Goal: Task Accomplishment & Management: Complete application form

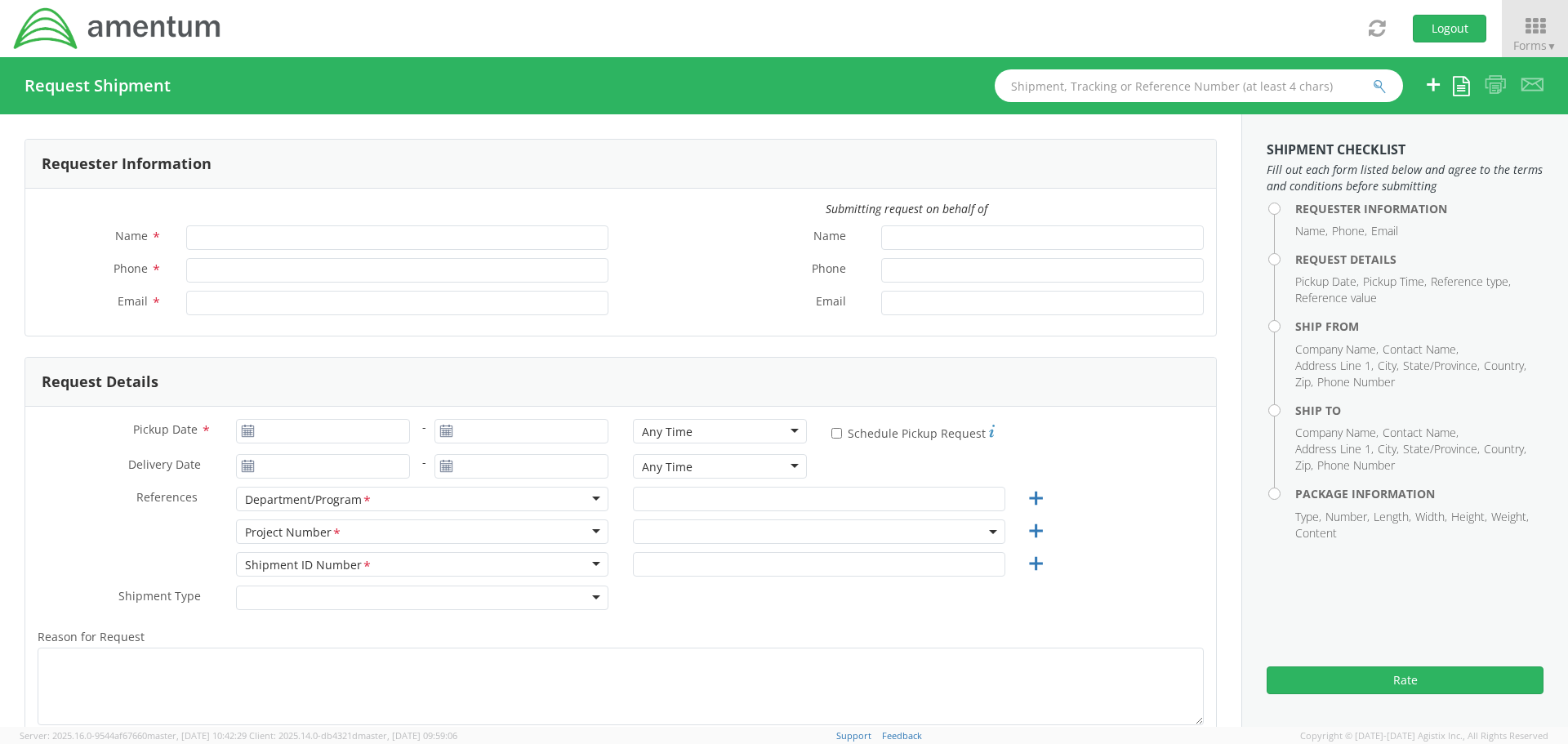
type input "[PERSON_NAME]"
type input "[PHONE_NUMBER]"
type input "[PERSON_NAME][EMAIL_ADDRESS][PERSON_NAME][DOMAIN_NAME]"
select select "ADMN.100123.SVDSK"
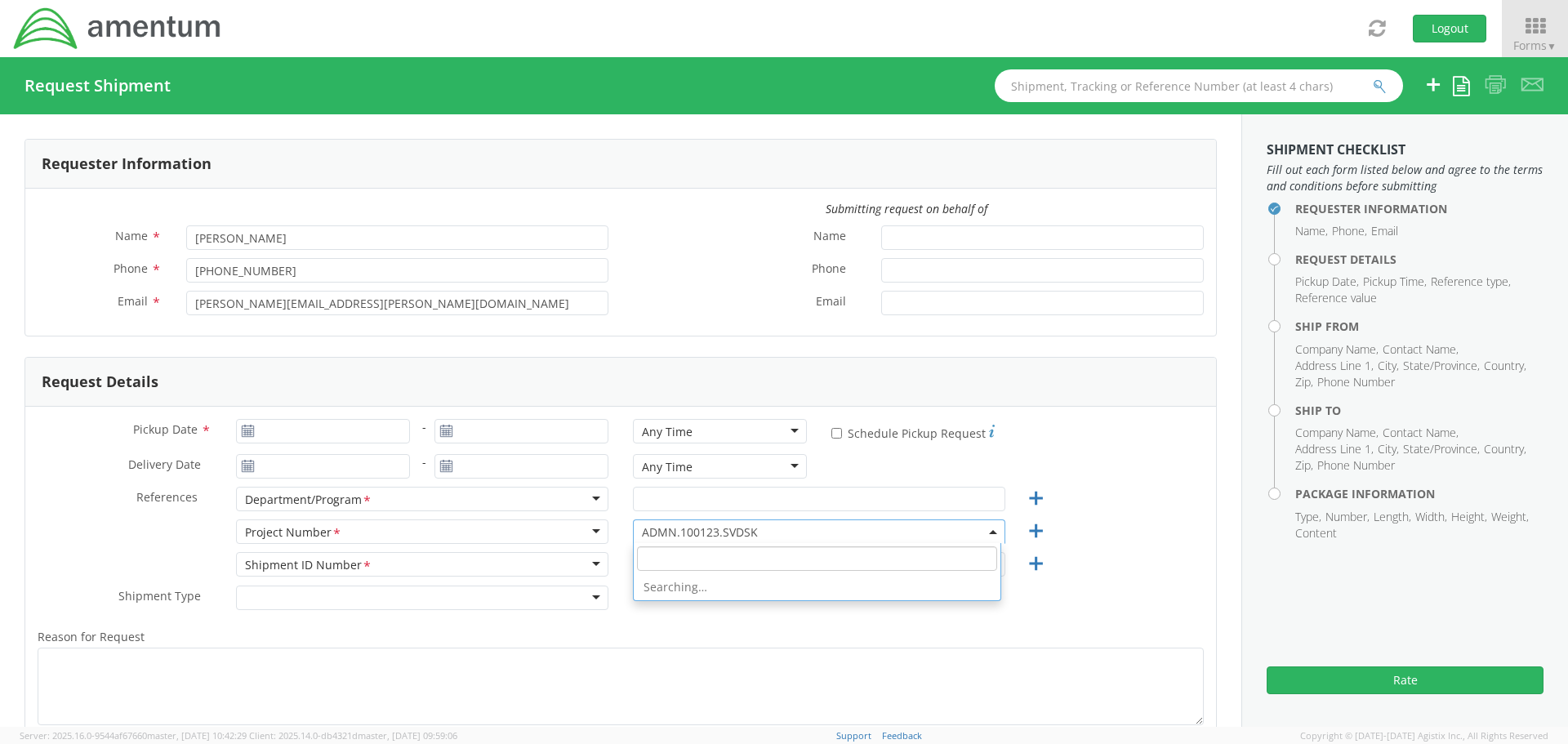
click at [643, 529] on span "ADMN.100123.SVDSK" at bounding box center [819, 533] width 354 height 16
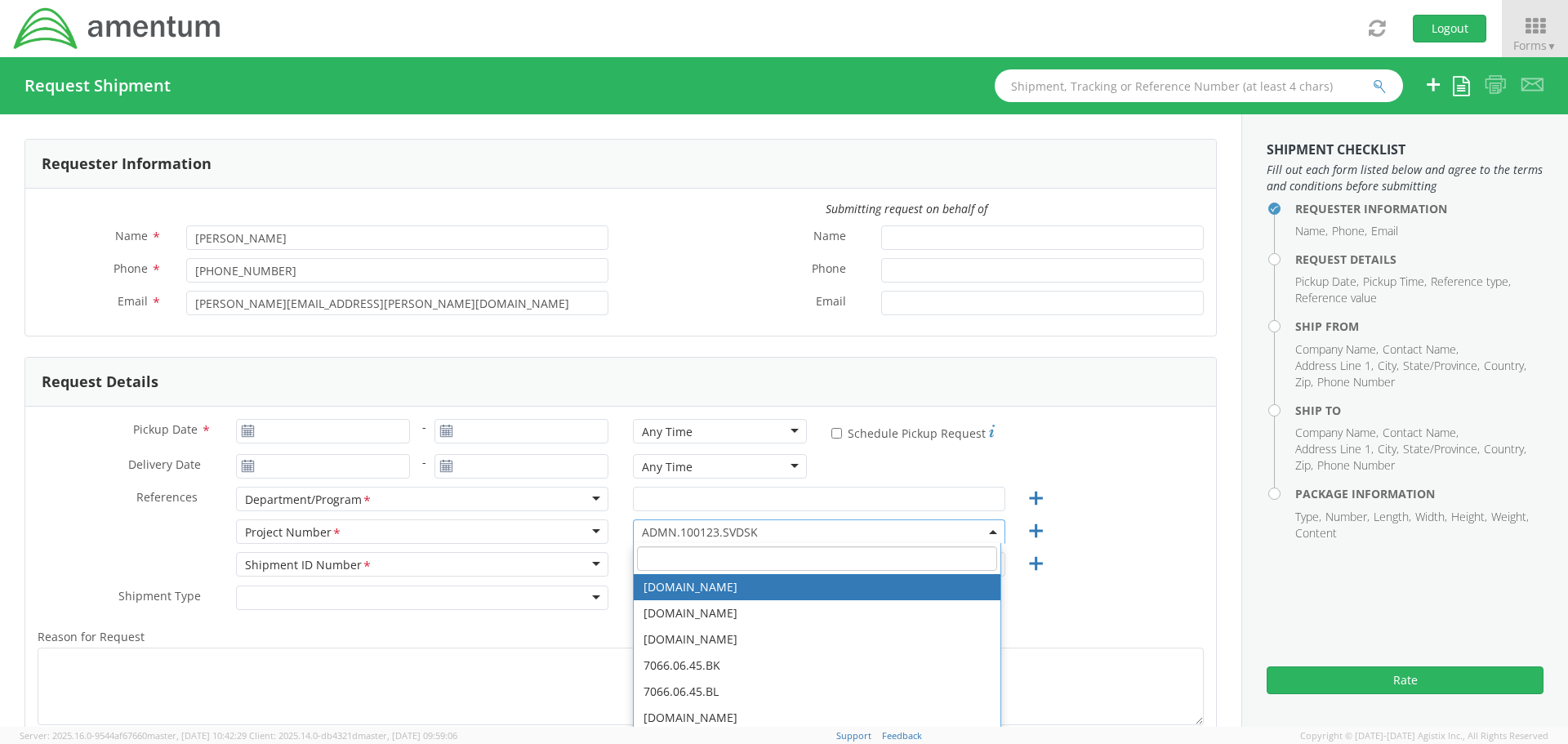
click at [652, 559] on input "search" at bounding box center [817, 558] width 360 height 25
paste input "4817.0020.0.00zzzzzz.00.00000"
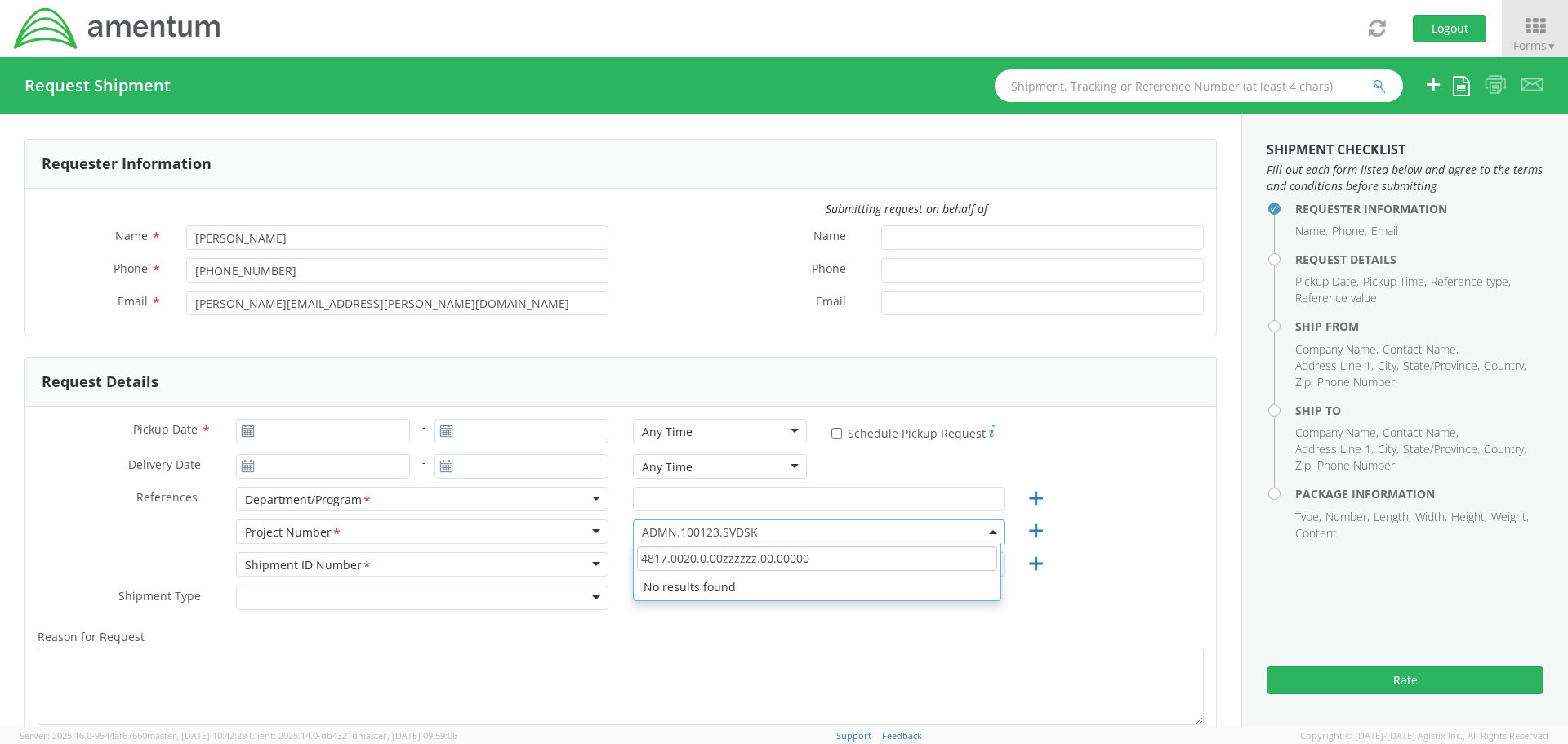
click at [694, 567] on input "4817.0020.0.00zzzzzz.00.00000" at bounding box center [817, 558] width 360 height 25
click at [694, 565] on input "4817.0020.0.00zzzzzz.00.00000" at bounding box center [817, 558] width 360 height 25
paste input "OVHD.100324.FINXX"
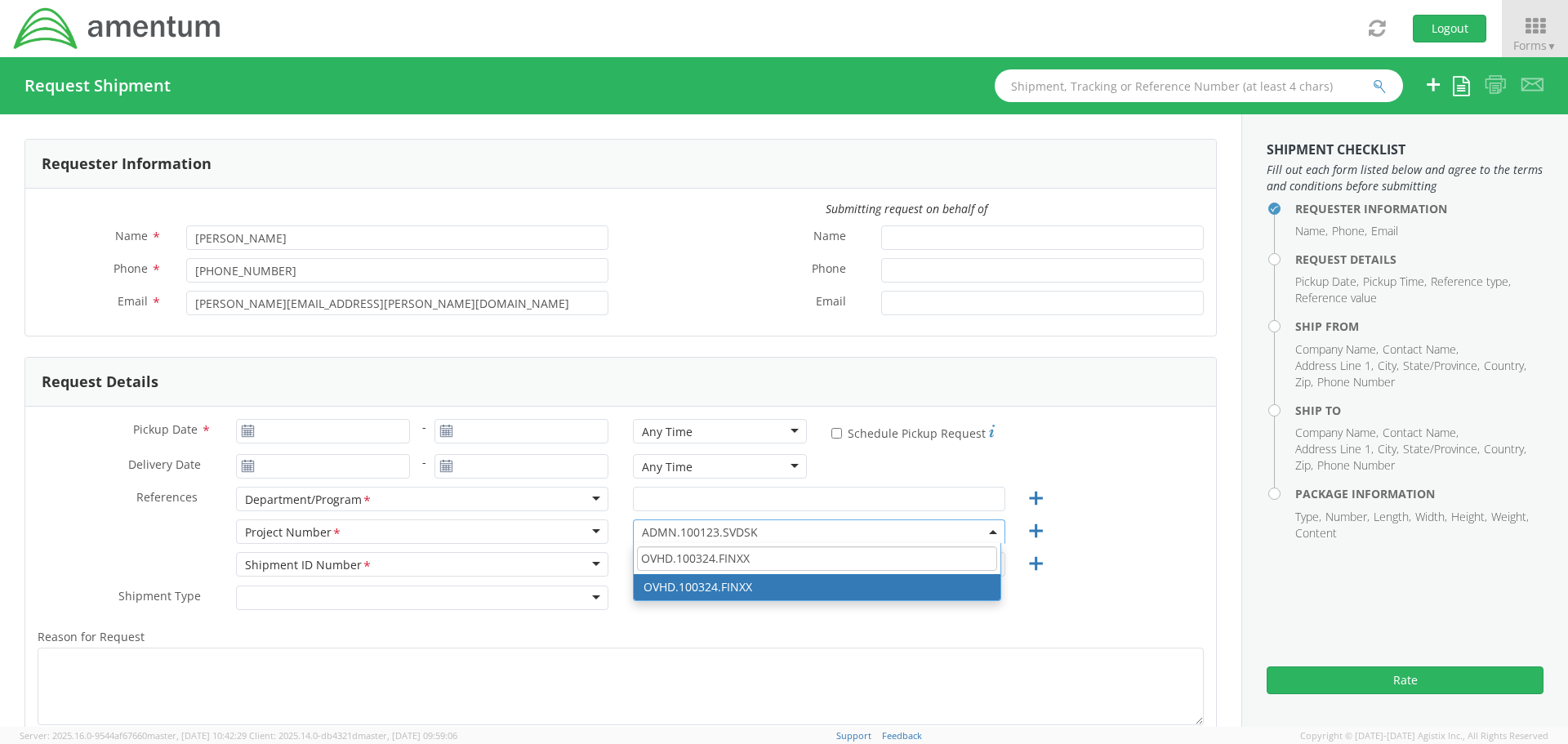
click at [653, 565] on input "OVHD.100324.FINXX" at bounding box center [817, 558] width 360 height 25
paste input "4817.0020.0.00zzzzzz.00.00000"
type input "4817.0020.0.00zzzzzz.00.00000"
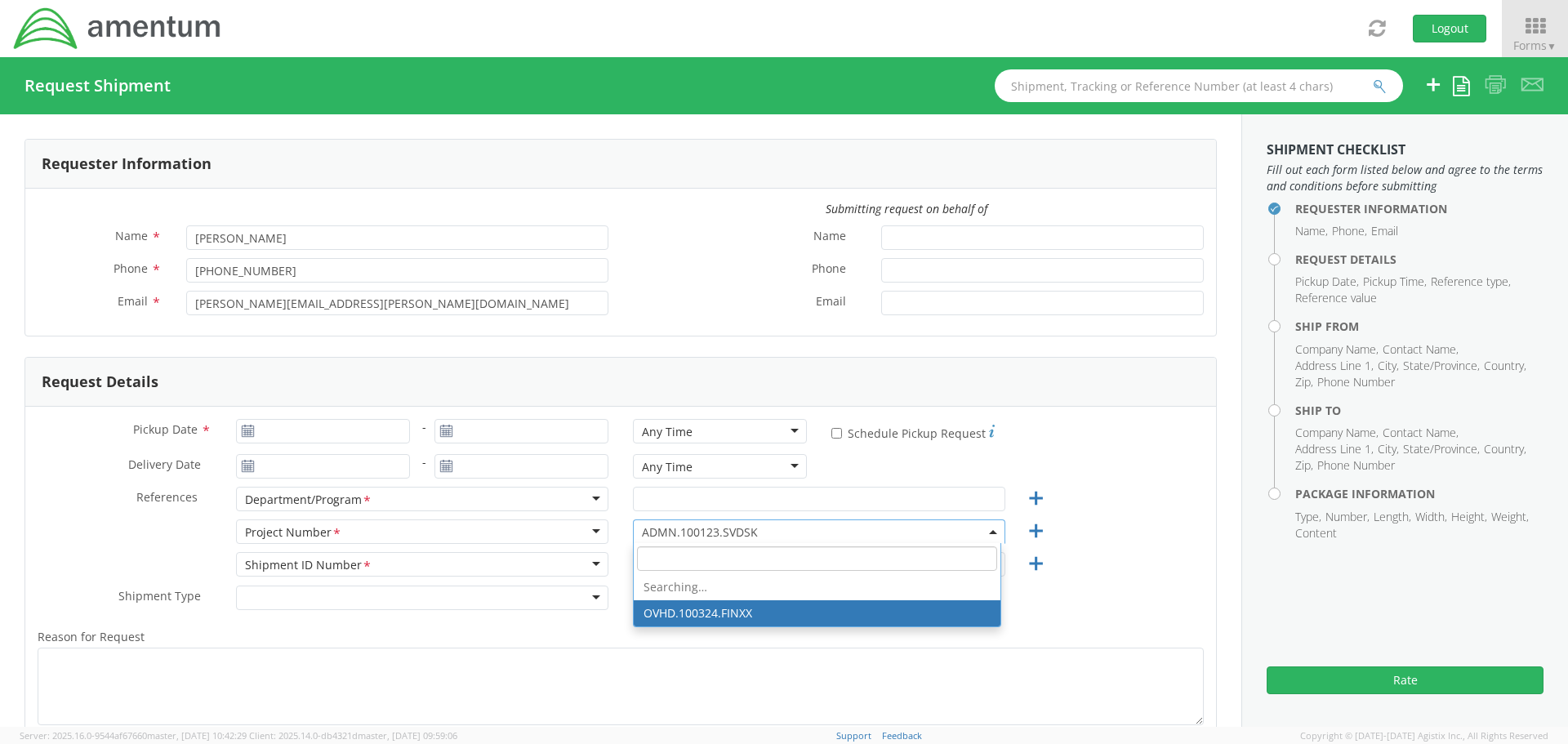
select select "OVHD.100324.FINXX"
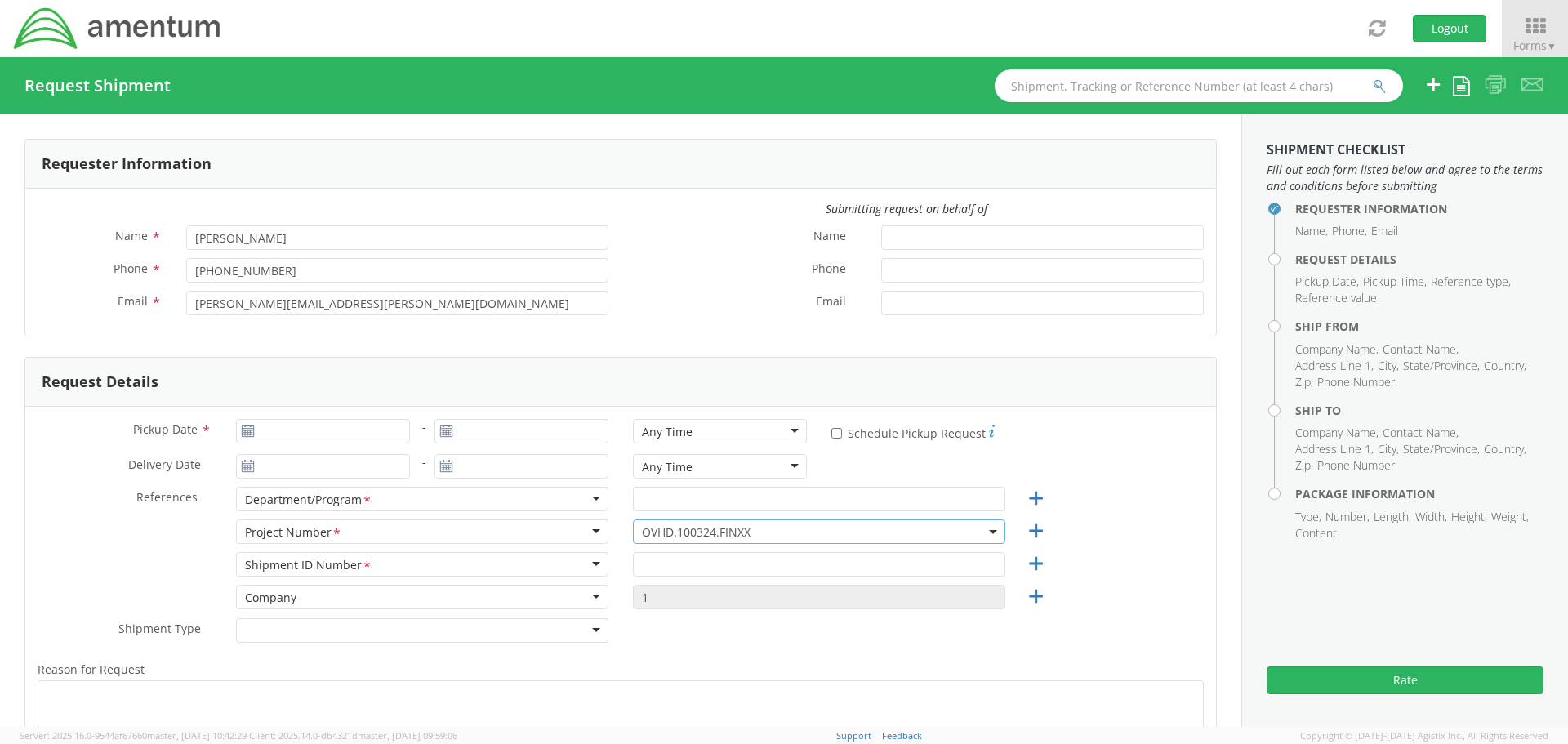
click at [681, 530] on span "OVHD.100324.FINXX" at bounding box center [819, 533] width 354 height 16
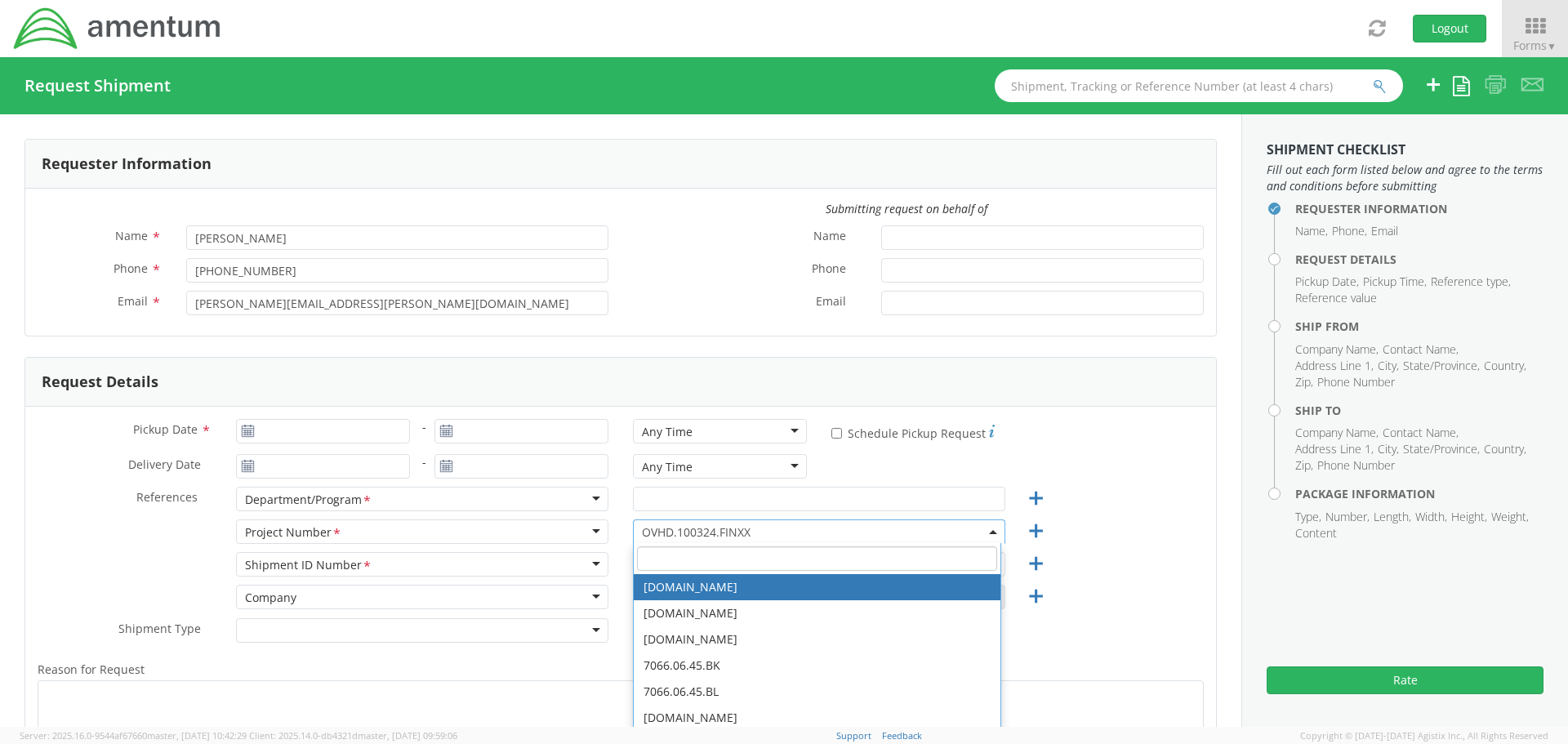
click at [666, 554] on input "search" at bounding box center [817, 558] width 360 height 25
paste input "4817.0020.0.00zzzzzz.00.00000"
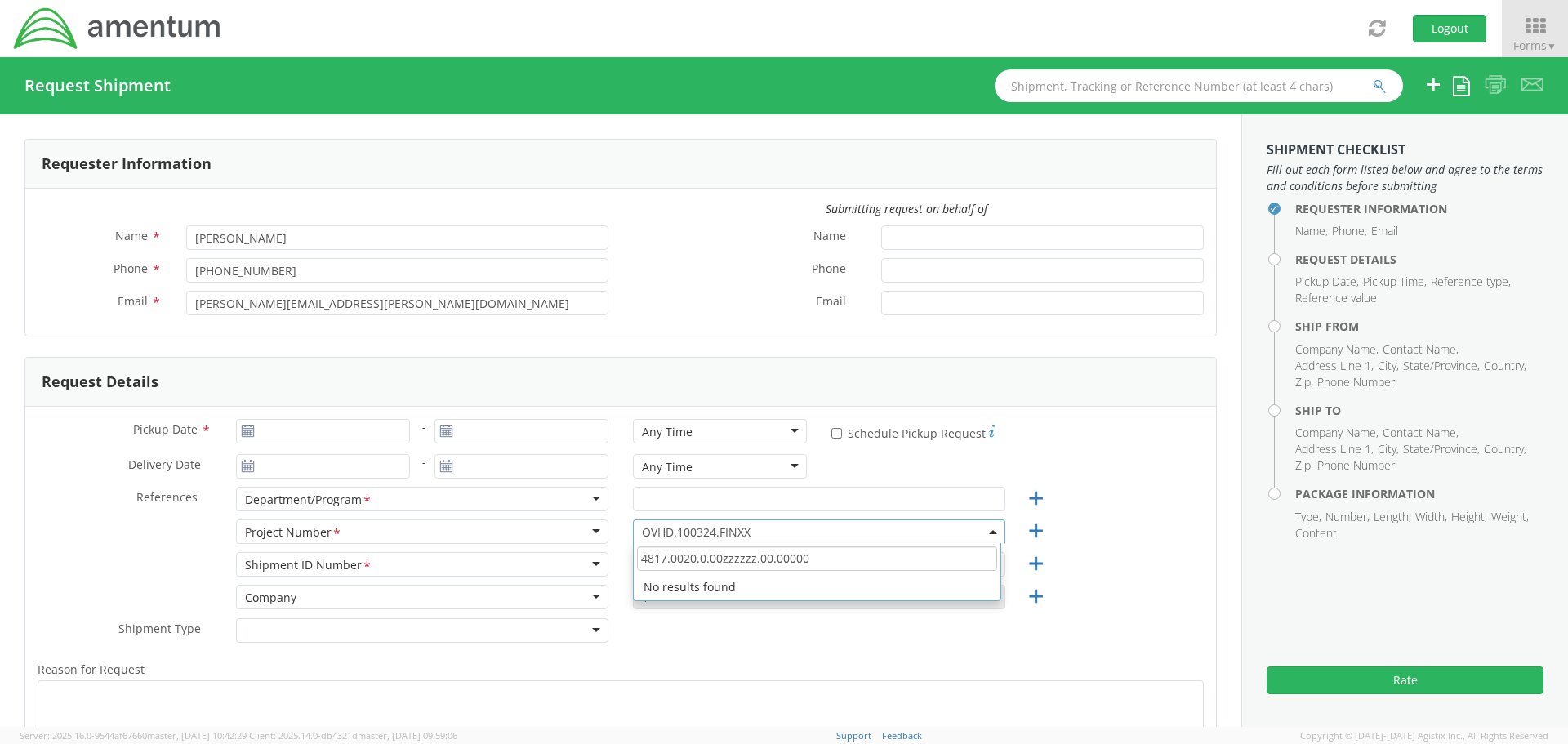
click at [729, 555] on input "4817.0020.0.00zzzzzz.00.00000" at bounding box center [817, 558] width 360 height 25
type input "4817.0020.0.00.00.00000"
